Goal: Navigation & Orientation: Find specific page/section

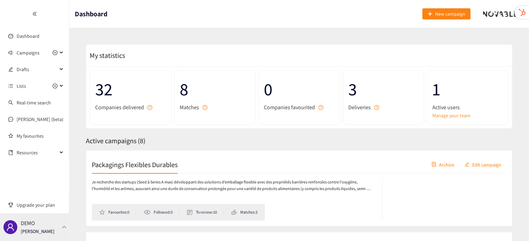
click at [63, 222] on div "DEMO [PERSON_NAME]" at bounding box center [34, 227] width 69 height 28
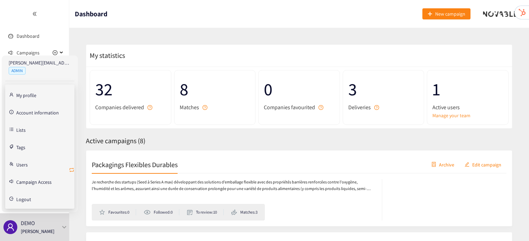
click at [72, 169] on icon "retweet" at bounding box center [72, 170] width 6 height 6
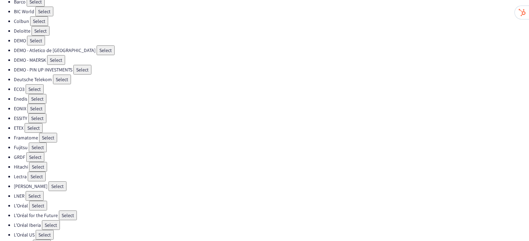
scroll to position [68, 0]
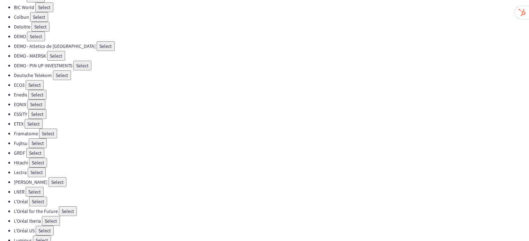
drag, startPoint x: 46, startPoint y: 225, endPoint x: 90, endPoint y: 226, distance: 44.4
click at [90, 226] on li "L'Oréal US Select" at bounding box center [271, 231] width 515 height 10
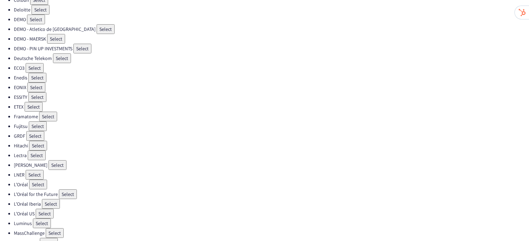
click at [40, 228] on li "MassChallenge Select" at bounding box center [271, 233] width 515 height 10
click at [39, 218] on button "Select" at bounding box center [42, 223] width 18 height 10
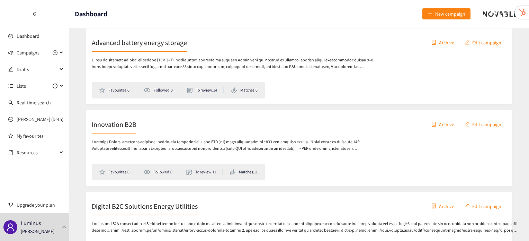
scroll to position [388, 0]
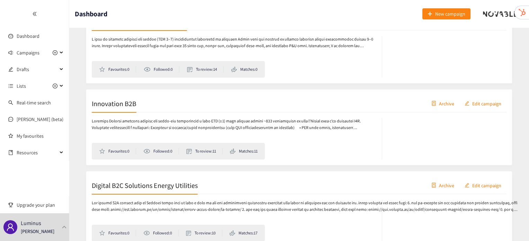
click at [120, 112] on div "Favourites: 0 Followed: 0 To review: 11 Matches: 11" at bounding box center [299, 135] width 415 height 47
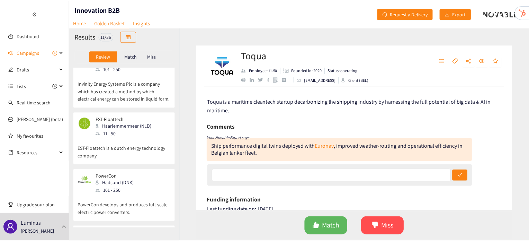
scroll to position [92, 0]
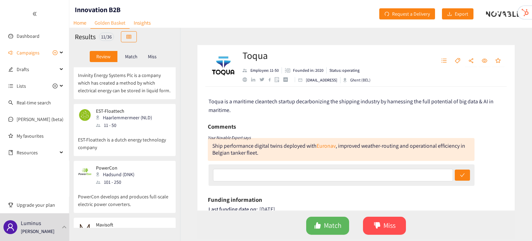
click at [120, 112] on p "EST-Floattech" at bounding box center [124, 111] width 56 height 6
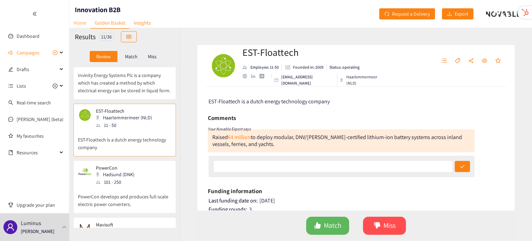
click at [81, 24] on link "Home" at bounding box center [79, 22] width 21 height 11
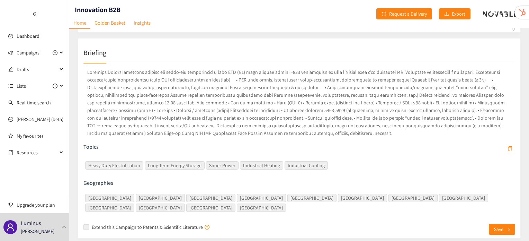
scroll to position [111, 0]
click at [119, 27] on link "Golden Basket" at bounding box center [109, 22] width 39 height 11
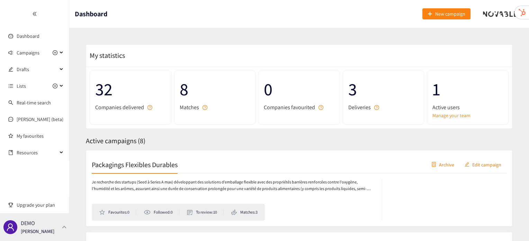
click at [61, 229] on div "DEMO [PERSON_NAME]" at bounding box center [34, 227] width 69 height 28
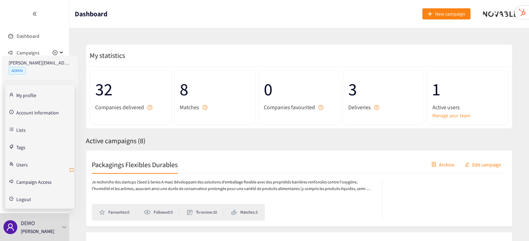
click at [72, 167] on icon "retweet" at bounding box center [72, 170] width 6 height 6
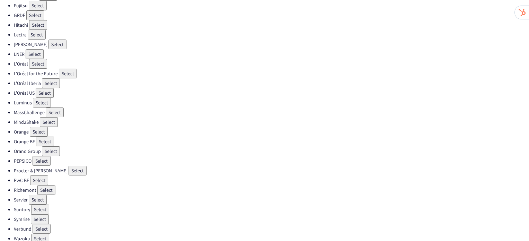
scroll to position [204, 0]
click at [69, 167] on button "Select" at bounding box center [78, 172] width 18 height 10
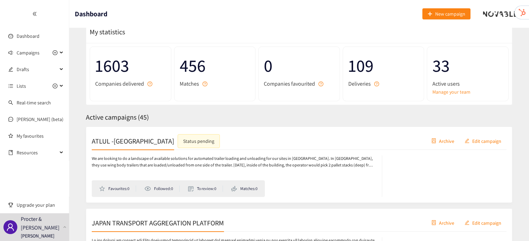
scroll to position [15, 0]
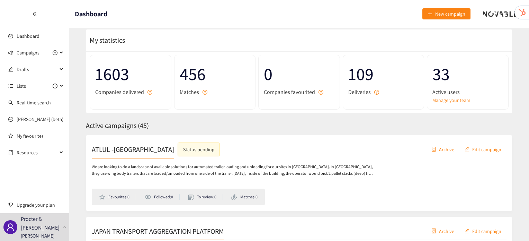
click at [114, 149] on h2 "ATLUL -[GEOGRAPHIC_DATA]" at bounding box center [133, 149] width 82 height 10
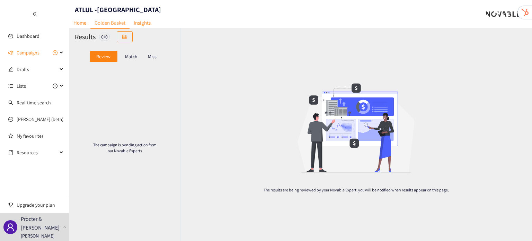
click at [125, 56] on p "Match" at bounding box center [131, 57] width 12 height 6
click at [80, 19] on link "Home" at bounding box center [79, 22] width 21 height 11
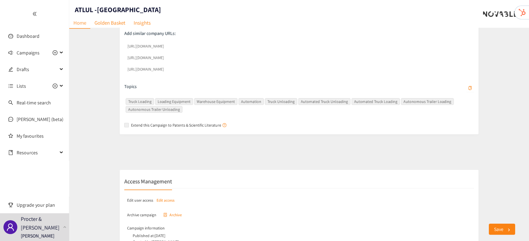
scroll to position [247, 0]
